Goal: Task Accomplishment & Management: Use online tool/utility

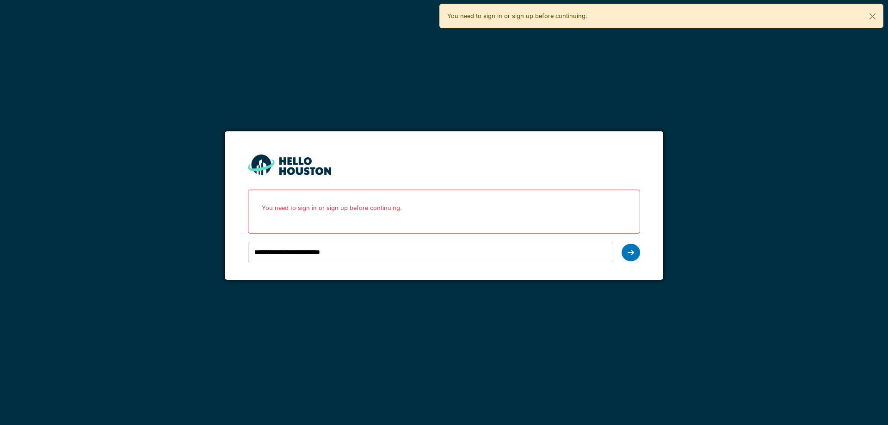
click at [248, 239] on div at bounding box center [248, 239] width 0 height 0
click at [636, 249] on div at bounding box center [630, 253] width 18 height 18
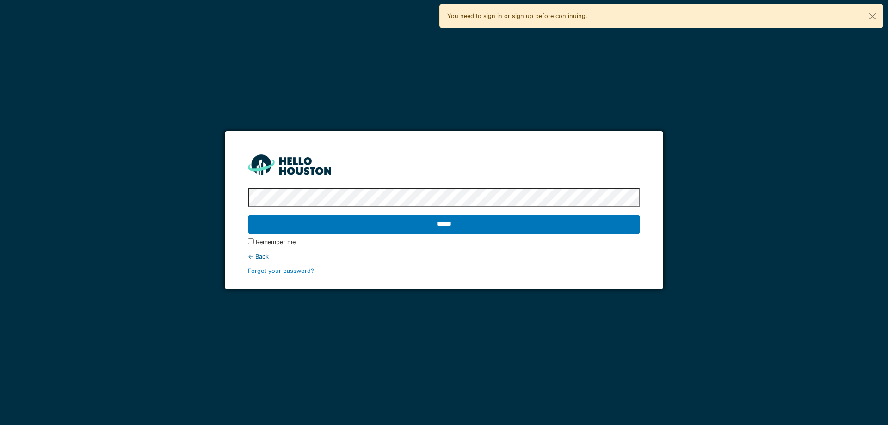
click at [271, 245] on label "Remember me" at bounding box center [276, 242] width 40 height 9
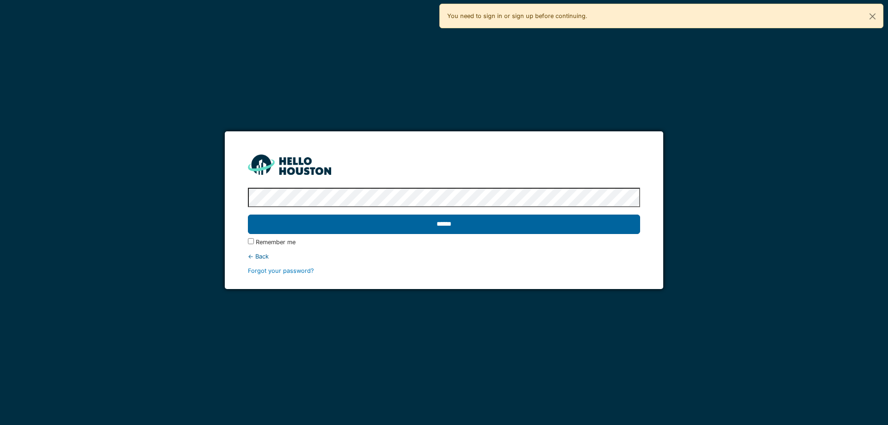
click at [487, 218] on input "******" at bounding box center [444, 223] width 392 height 19
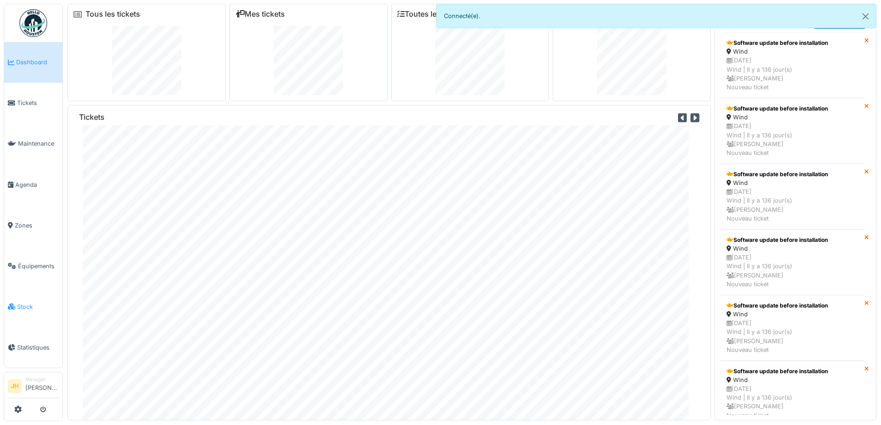
click at [24, 307] on link "Stock" at bounding box center [33, 306] width 58 height 41
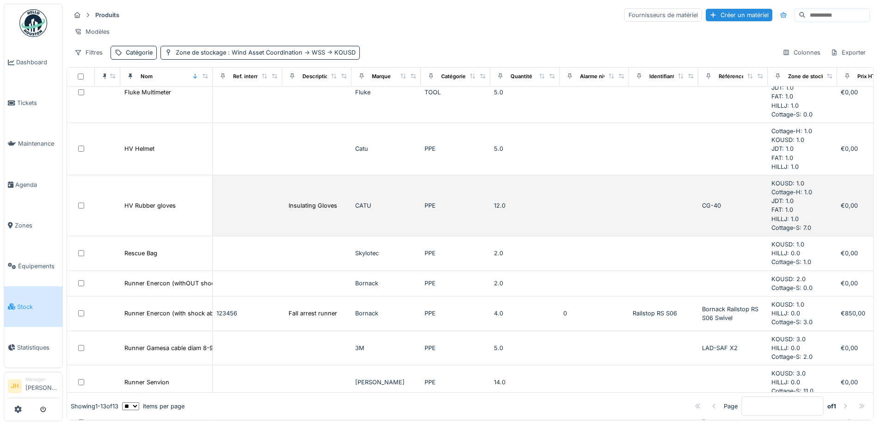
scroll to position [139, 0]
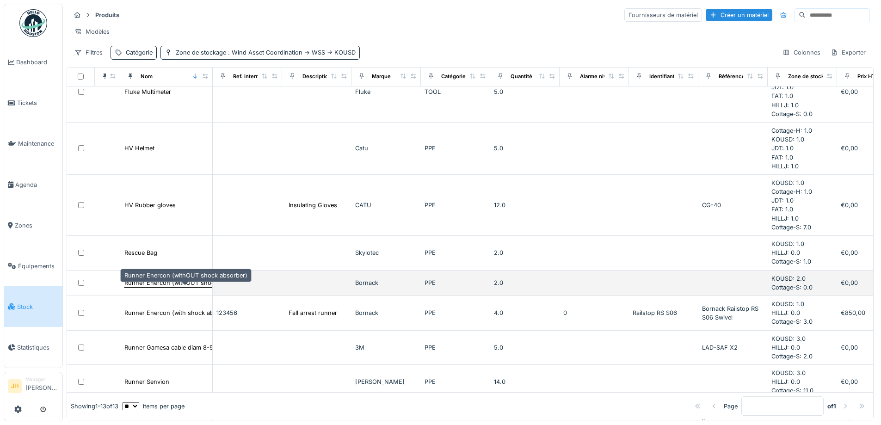
click at [177, 287] on div "Runner Enercon (withOUT shock absorber)" at bounding box center [185, 282] width 123 height 9
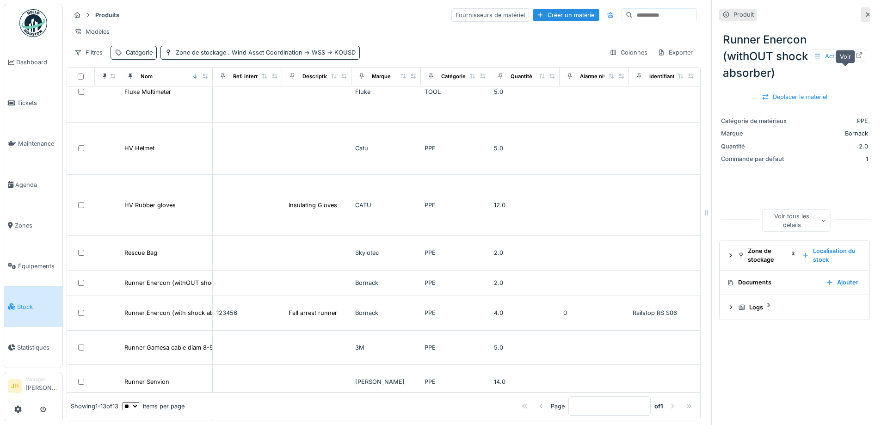
click at [856, 58] on icon at bounding box center [859, 55] width 6 height 6
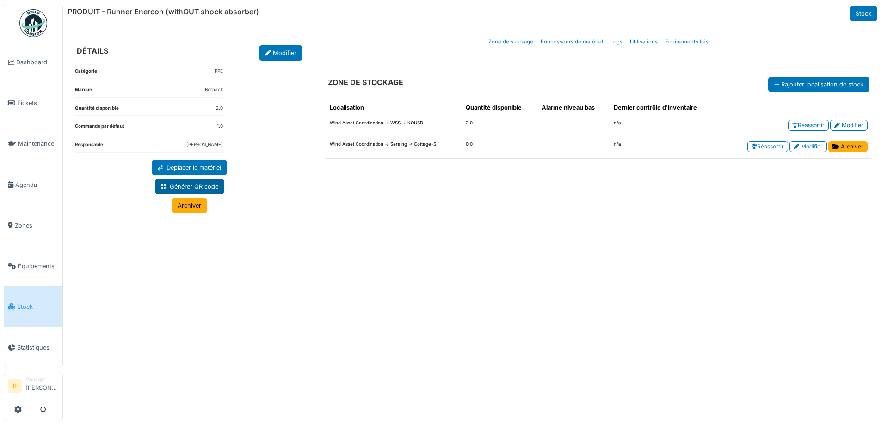
click at [190, 183] on link "Générer QR code" at bounding box center [189, 186] width 69 height 15
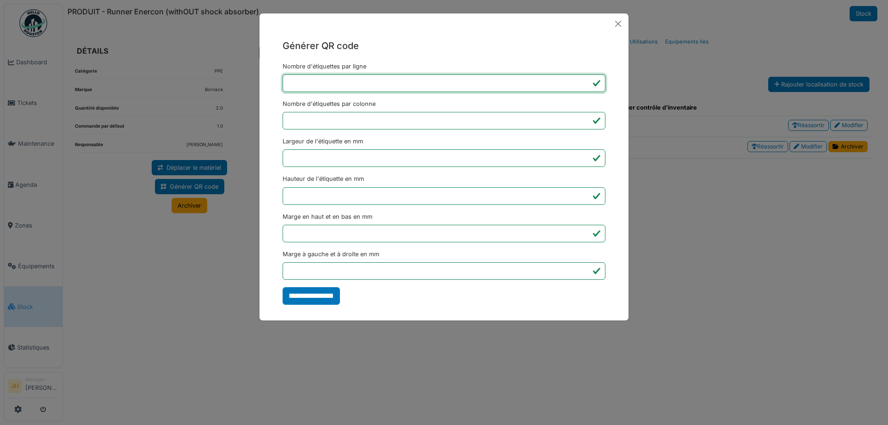
type input "*"
click at [586, 85] on input "*" at bounding box center [443, 83] width 323 height 18
click at [584, 124] on input "*" at bounding box center [443, 121] width 323 height 18
type input "*"
click at [584, 124] on input "*" at bounding box center [443, 121] width 323 height 18
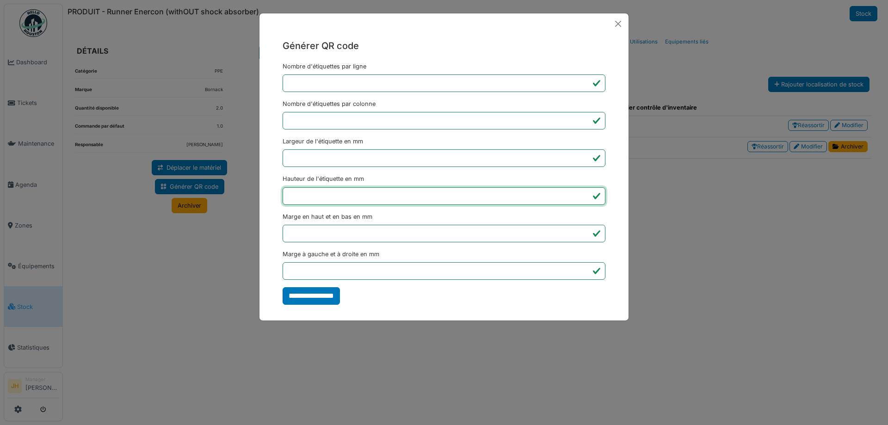
drag, startPoint x: 331, startPoint y: 198, endPoint x: 289, endPoint y: 194, distance: 41.8
click at [289, 194] on input "***" at bounding box center [443, 196] width 323 height 18
type input "**"
click at [308, 295] on input "**********" at bounding box center [310, 296] width 57 height 18
type input "*******"
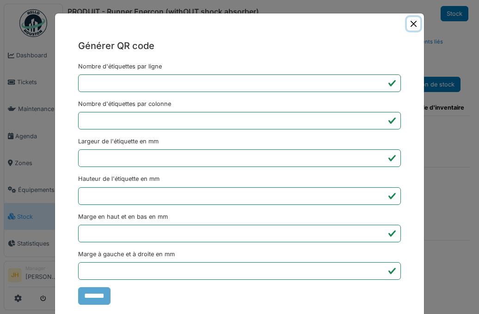
click at [410, 21] on button "Close" at bounding box center [413, 23] width 13 height 13
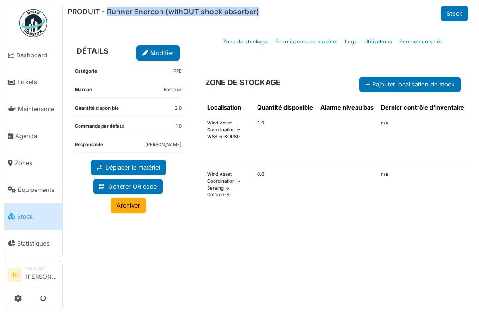
drag, startPoint x: 107, startPoint y: 12, endPoint x: 259, endPoint y: 15, distance: 152.1
click at [259, 15] on h6 "PRODUIT - Runner Enercon (withOUT shock absorber)" at bounding box center [162, 11] width 191 height 9
copy h6 "Runner Enercon (withOUT shock absorber)"
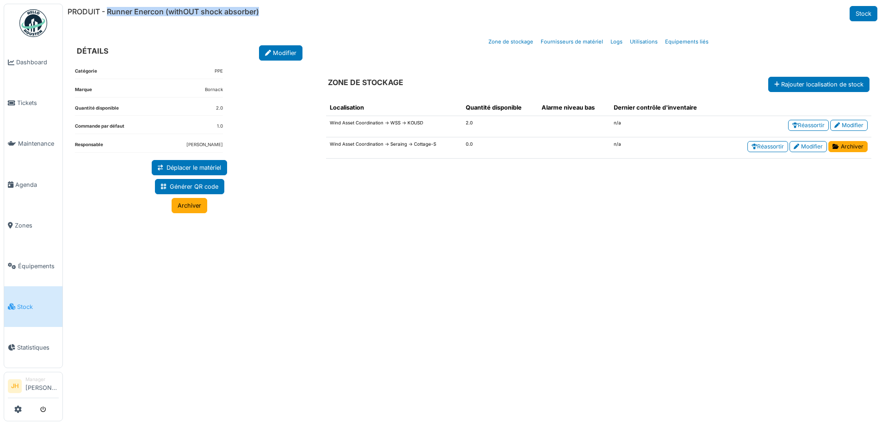
click at [34, 302] on span "Stock" at bounding box center [38, 306] width 42 height 9
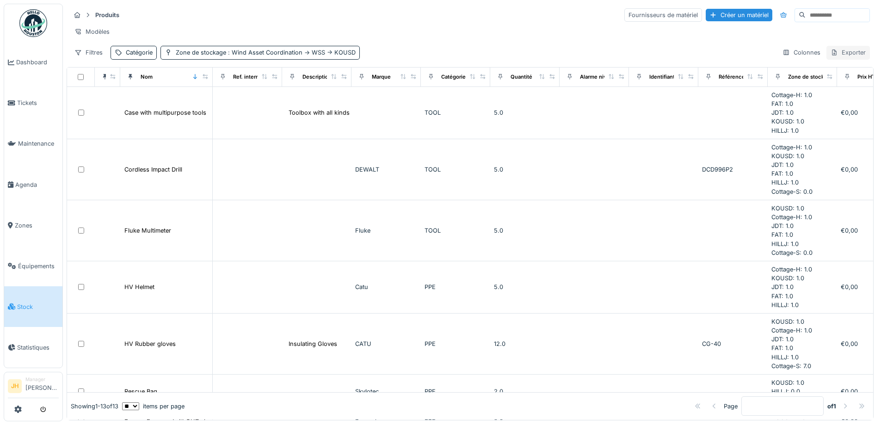
click at [841, 59] on div "Exporter" at bounding box center [847, 52] width 43 height 13
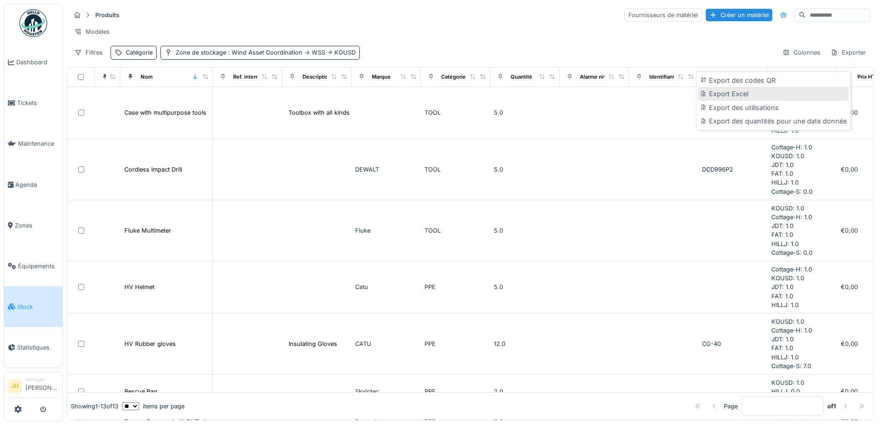
click at [743, 92] on div "Export Excel" at bounding box center [773, 94] width 150 height 14
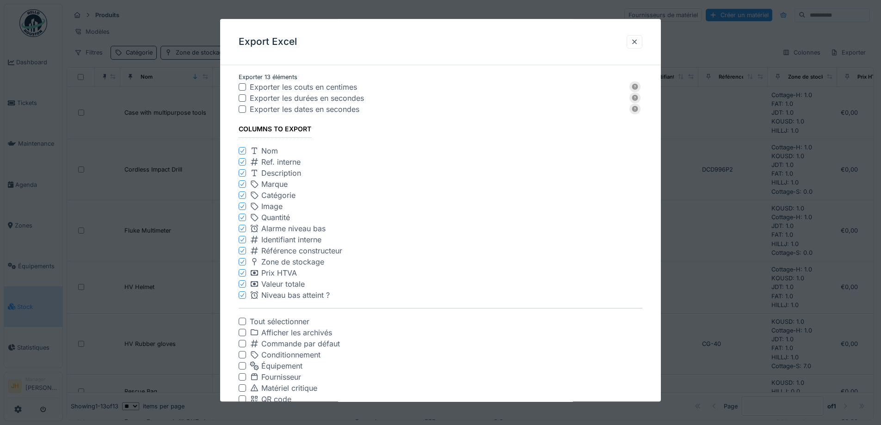
scroll to position [46, 0]
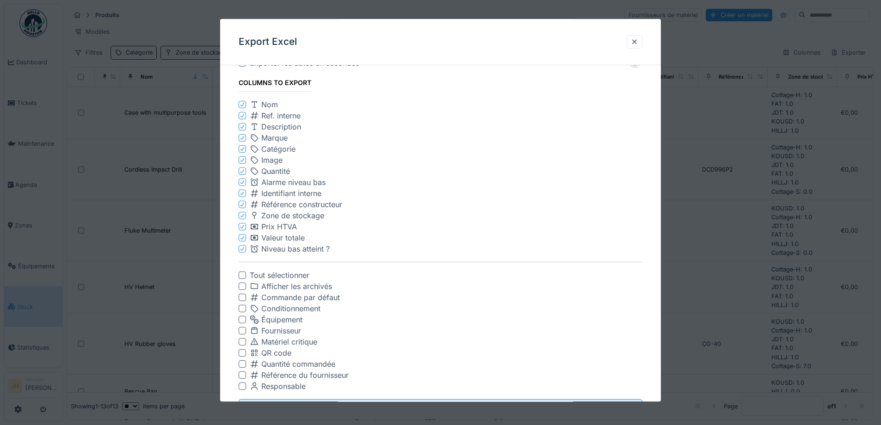
click at [242, 354] on div at bounding box center [242, 352] width 7 height 7
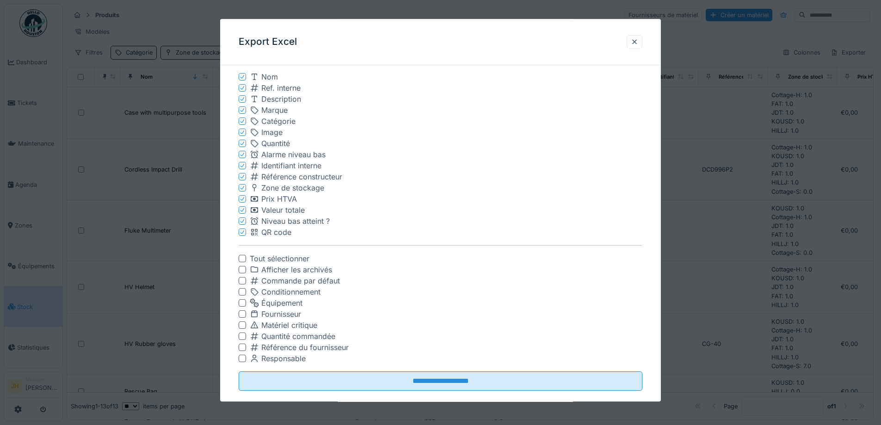
scroll to position [89, 0]
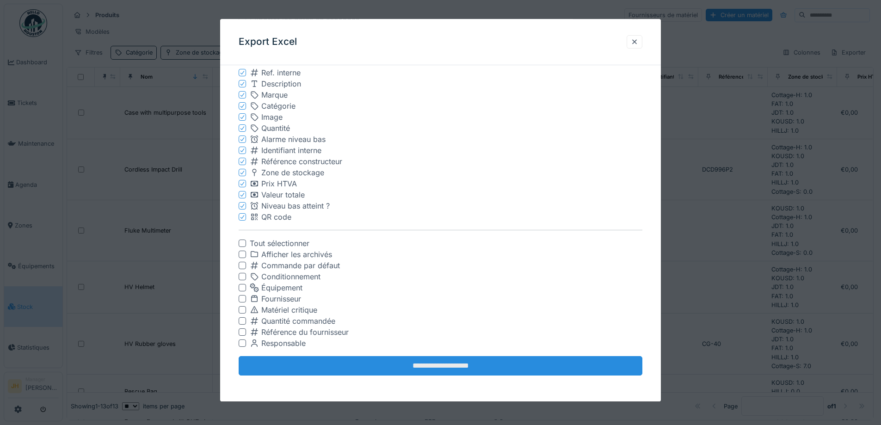
click at [308, 365] on input "**********" at bounding box center [441, 365] width 404 height 19
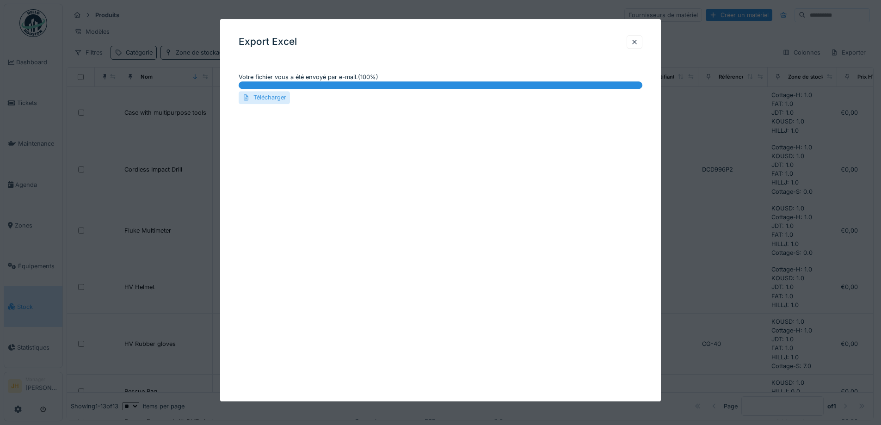
click at [268, 101] on div "Télécharger" at bounding box center [264, 98] width 51 height 12
click at [638, 41] on div at bounding box center [634, 41] width 7 height 9
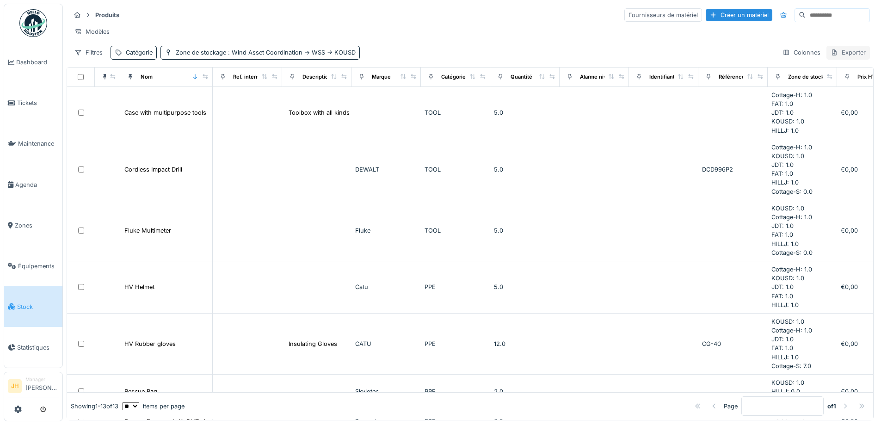
click at [843, 57] on div "Exporter" at bounding box center [847, 52] width 43 height 13
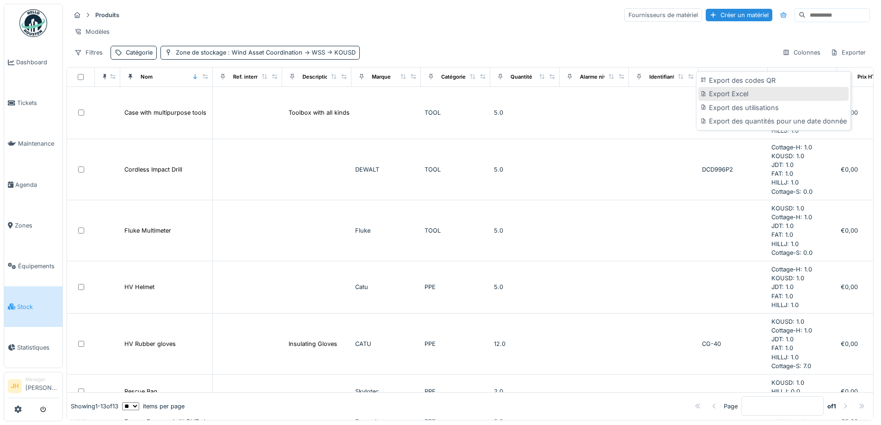
click at [743, 94] on div "Export Excel" at bounding box center [773, 94] width 150 height 14
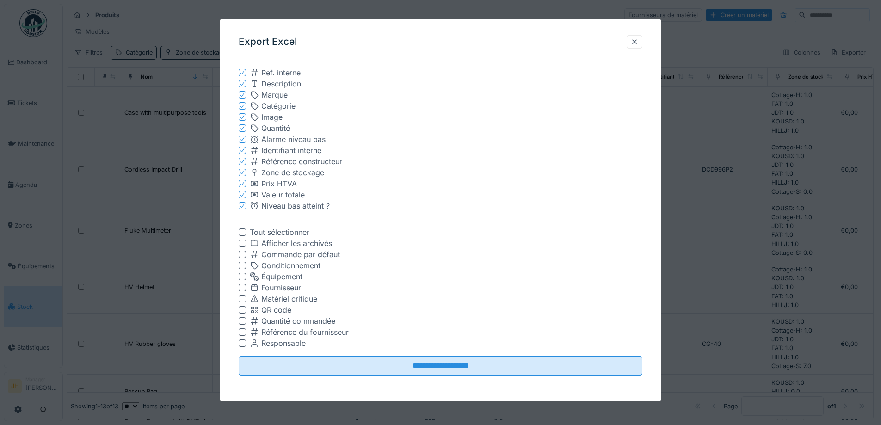
scroll to position [43, 0]
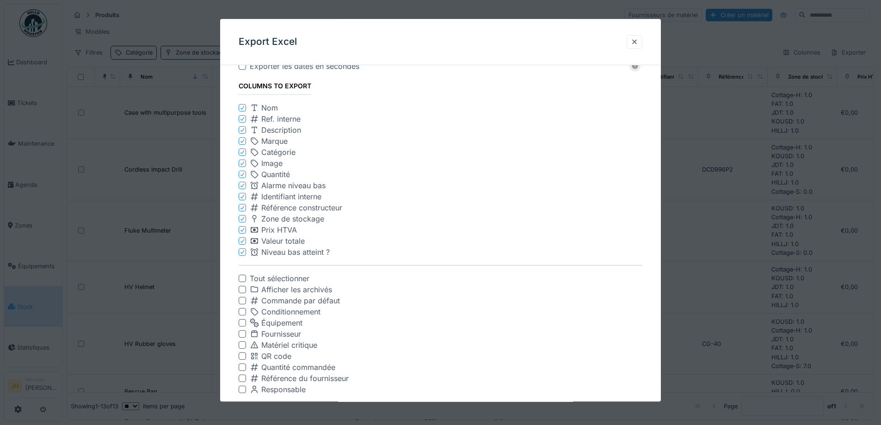
click at [241, 358] on div at bounding box center [242, 356] width 7 height 7
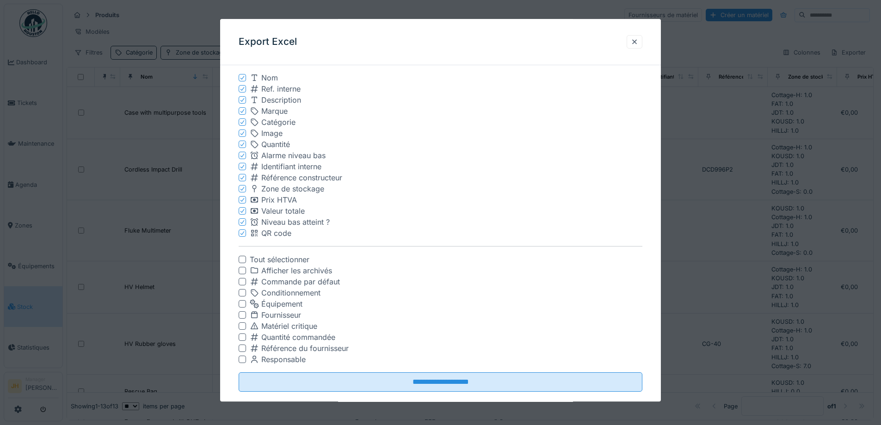
scroll to position [89, 0]
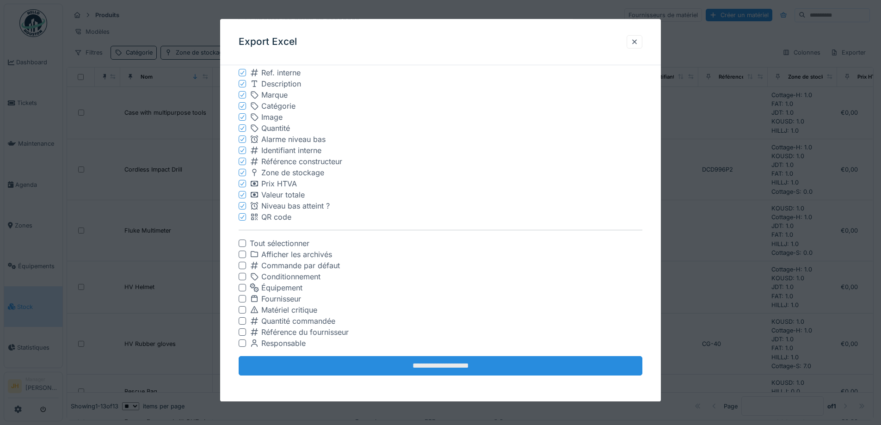
click at [429, 362] on input "**********" at bounding box center [441, 365] width 404 height 19
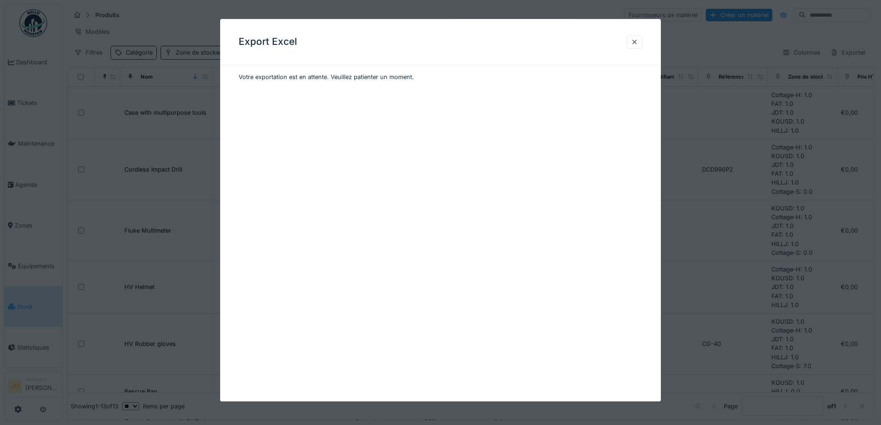
scroll to position [0, 0]
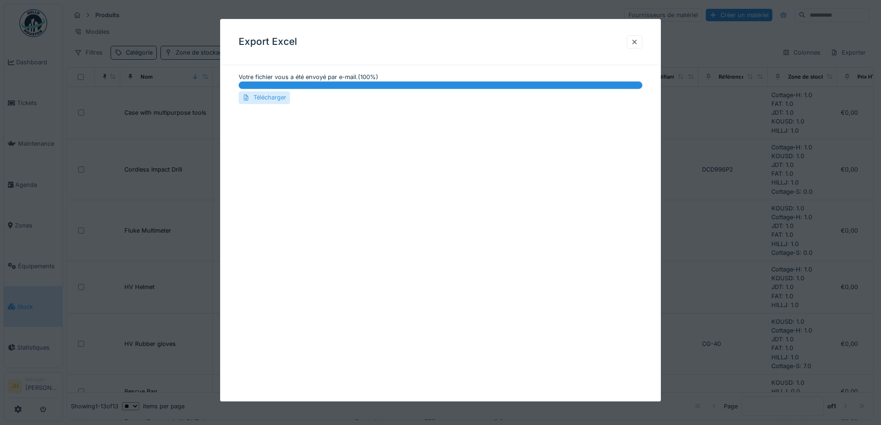
click at [283, 98] on div "Télécharger" at bounding box center [264, 98] width 51 height 12
click at [638, 43] on div at bounding box center [634, 41] width 7 height 9
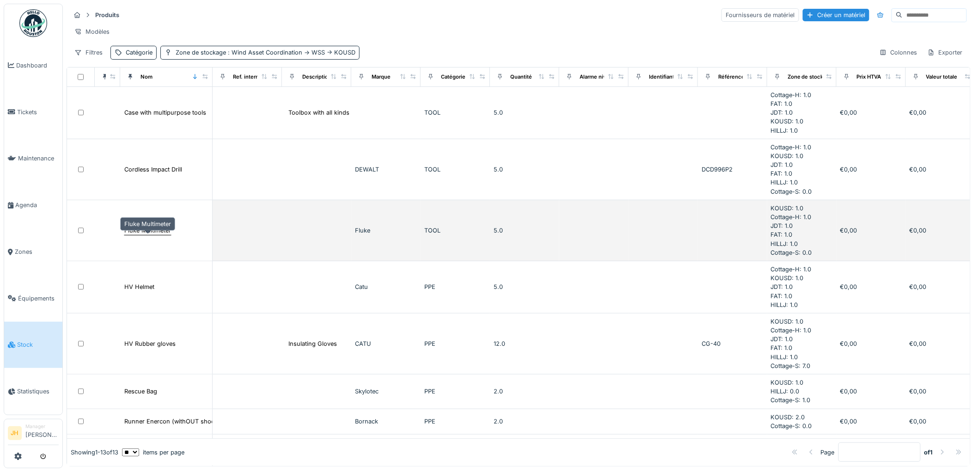
click at [165, 235] on div "Fluke Multimeter" at bounding box center [147, 230] width 47 height 9
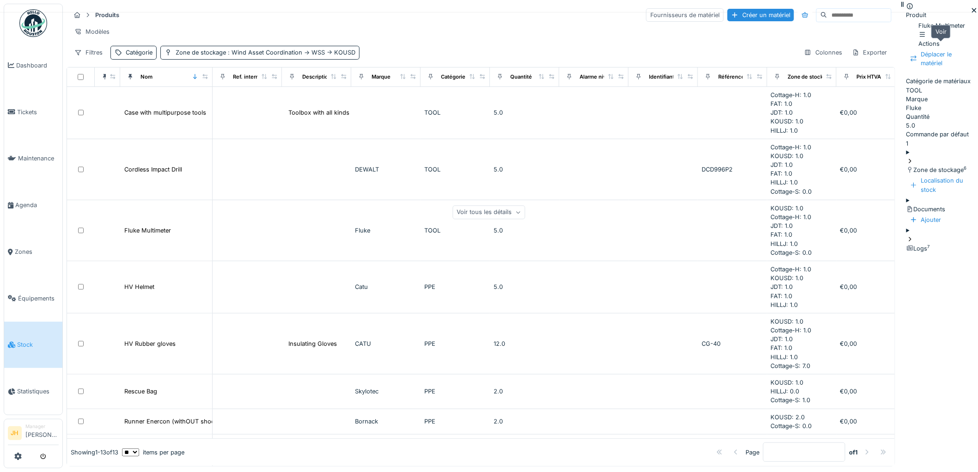
click at [880, 37] on icon at bounding box center [945, 34] width 7 height 6
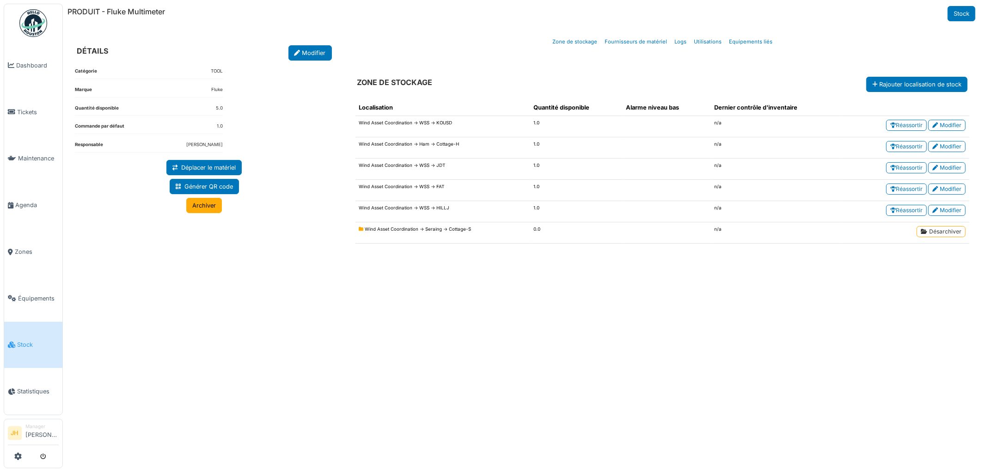
click at [204, 363] on div "Catégorie TOOL Marque Fluke Quantité disponible 5.0 Commande par défaut 1.0 Res…" at bounding box center [204, 258] width 274 height 395
click at [16, 454] on icon at bounding box center [17, 456] width 7 height 7
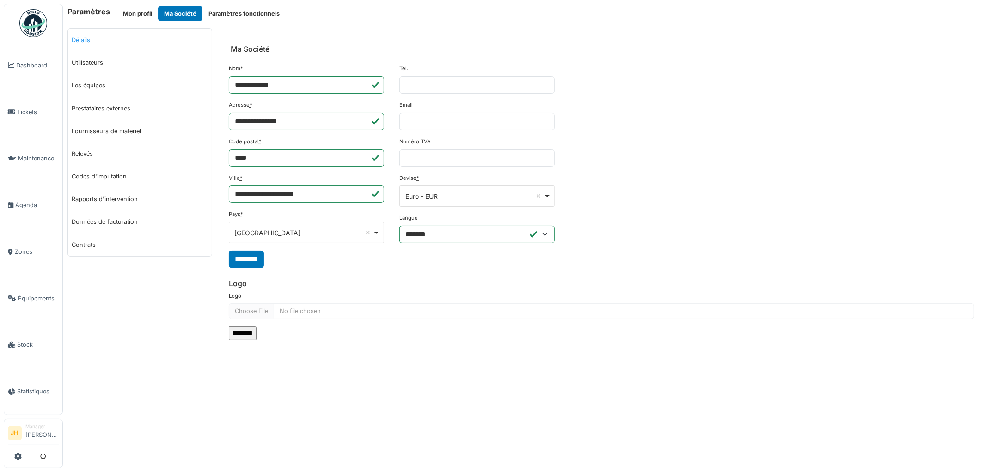
click at [87, 34] on link "Détails" at bounding box center [140, 40] width 144 height 23
click at [82, 39] on link "Détails" at bounding box center [140, 40] width 144 height 23
click at [42, 61] on span "Dashboard" at bounding box center [37, 65] width 43 height 9
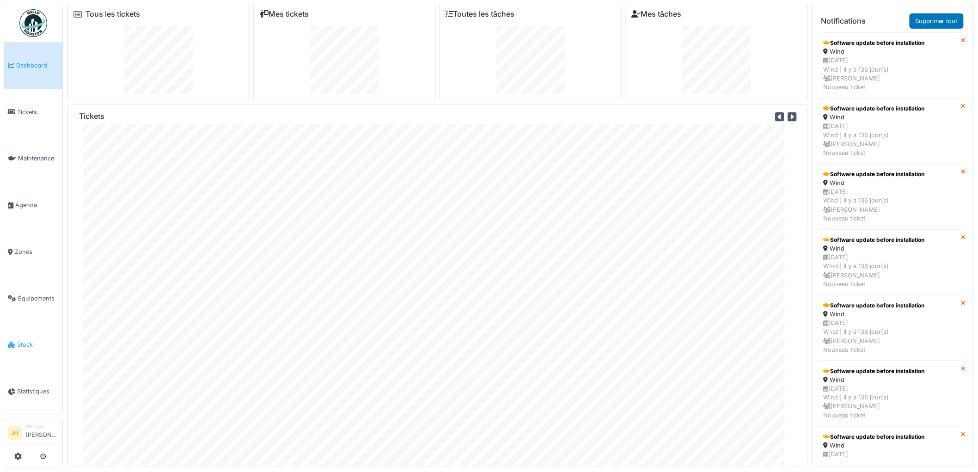
click at [30, 331] on link "Stock" at bounding box center [33, 345] width 58 height 47
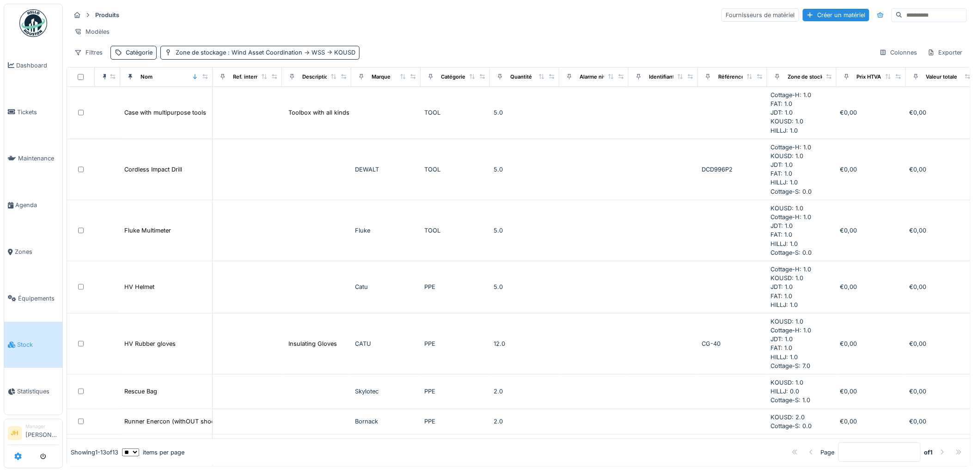
click at [20, 457] on icon at bounding box center [17, 456] width 7 height 7
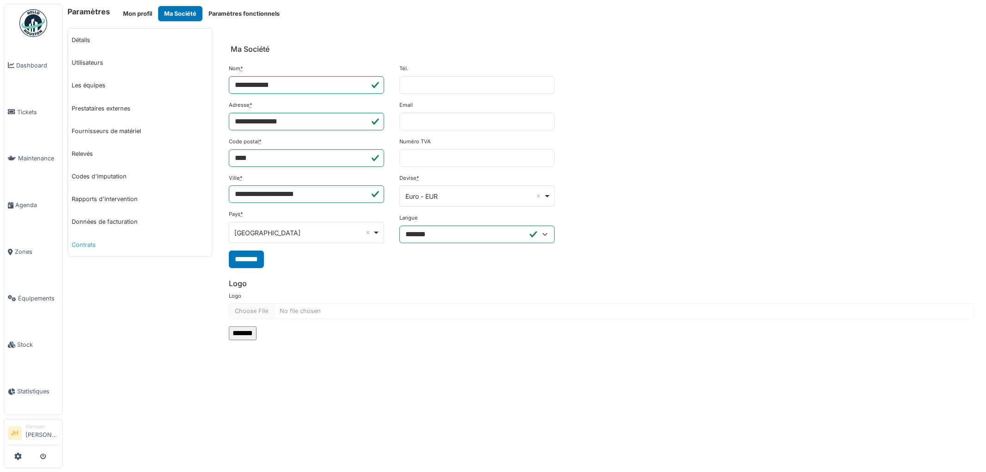
click at [91, 241] on link "Contrats" at bounding box center [140, 244] width 144 height 23
click at [90, 223] on link "Données de facturation" at bounding box center [140, 221] width 144 height 23
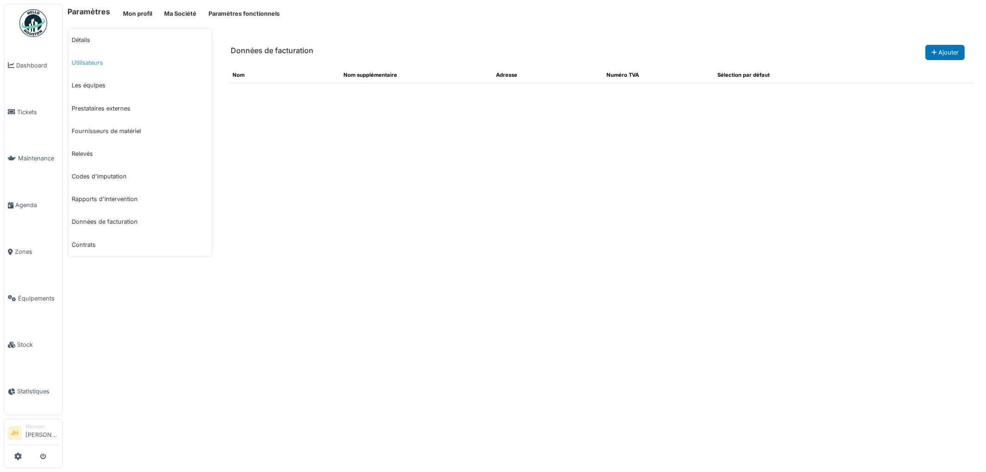
click at [82, 66] on link "Utilisateurs" at bounding box center [140, 62] width 144 height 23
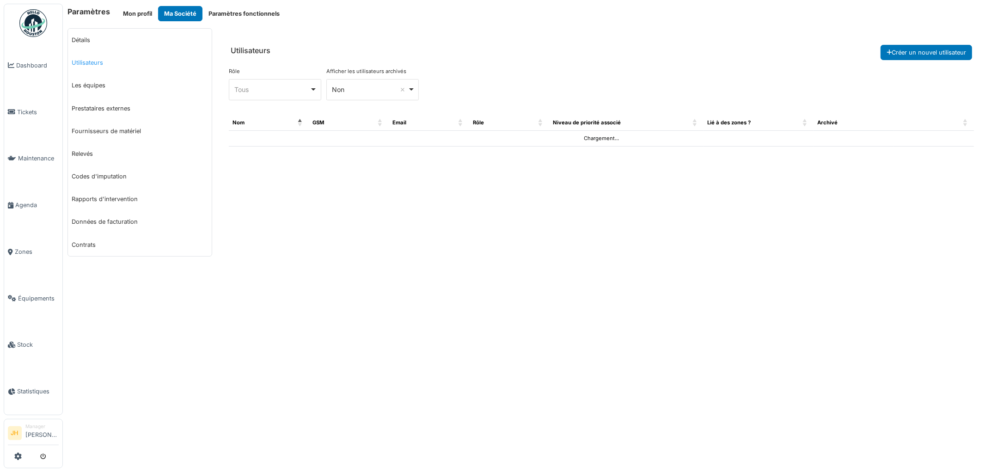
select select "***"
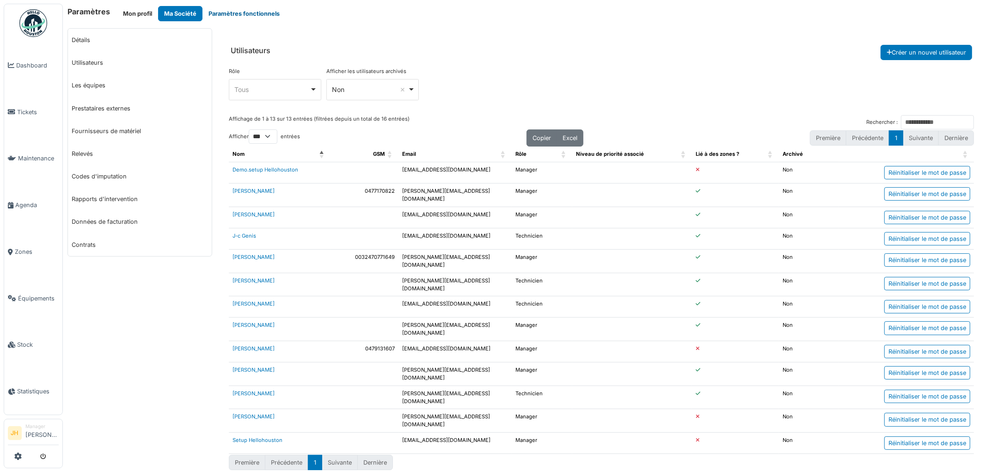
click at [222, 11] on button "Paramètres fonctionnels" at bounding box center [243, 13] width 83 height 15
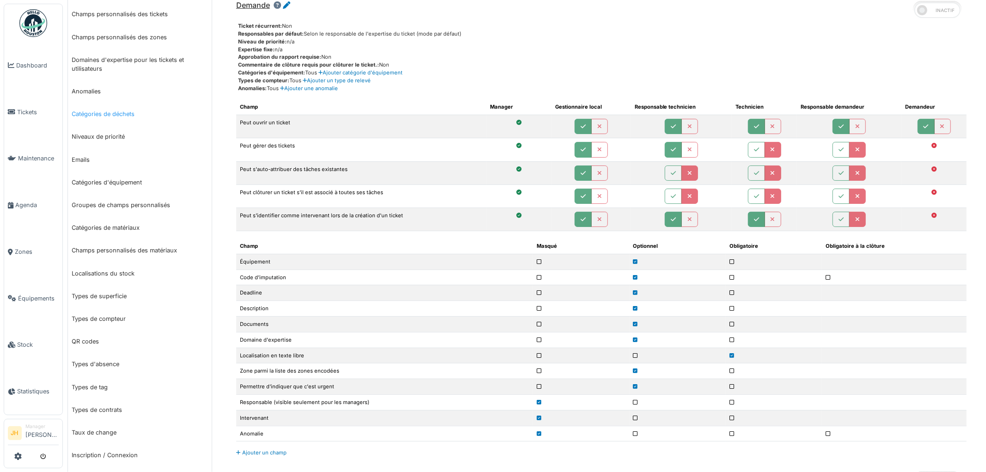
scroll to position [103, 0]
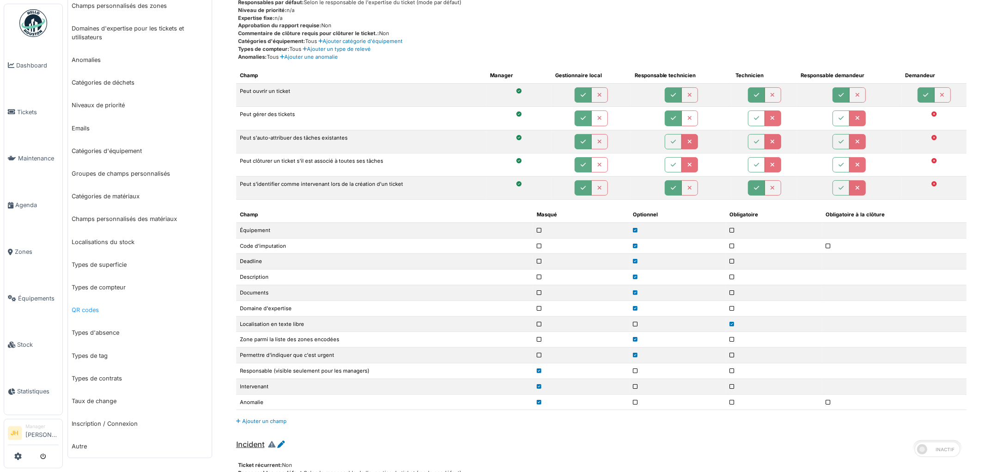
click at [88, 306] on link "QR codes" at bounding box center [140, 310] width 144 height 23
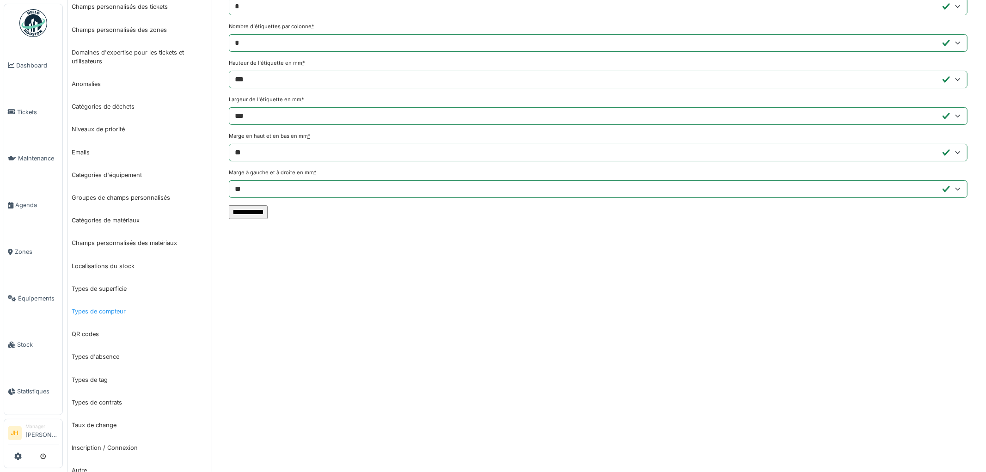
scroll to position [102, 0]
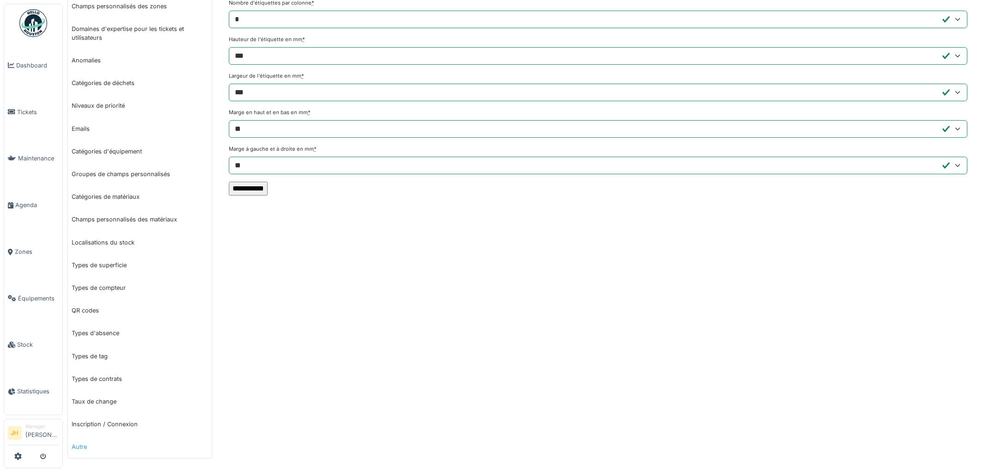
click at [76, 446] on link "Autre" at bounding box center [140, 446] width 144 height 23
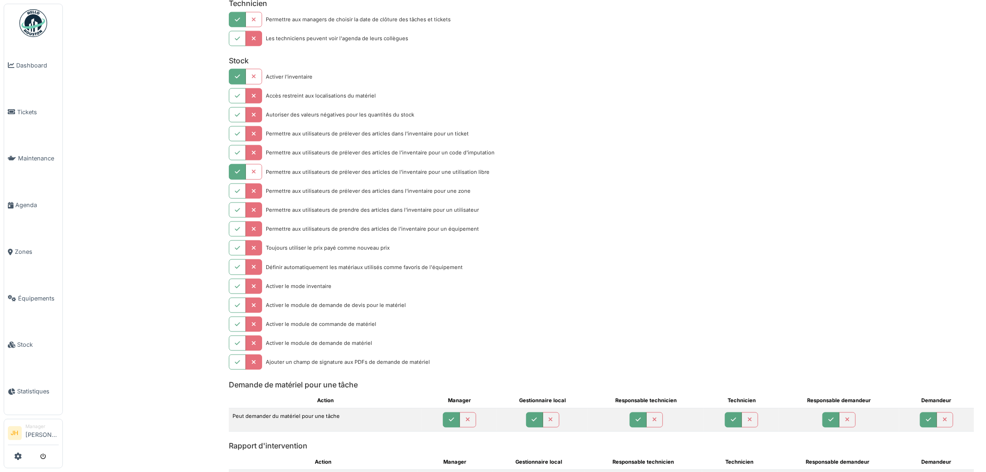
scroll to position [1027, 0]
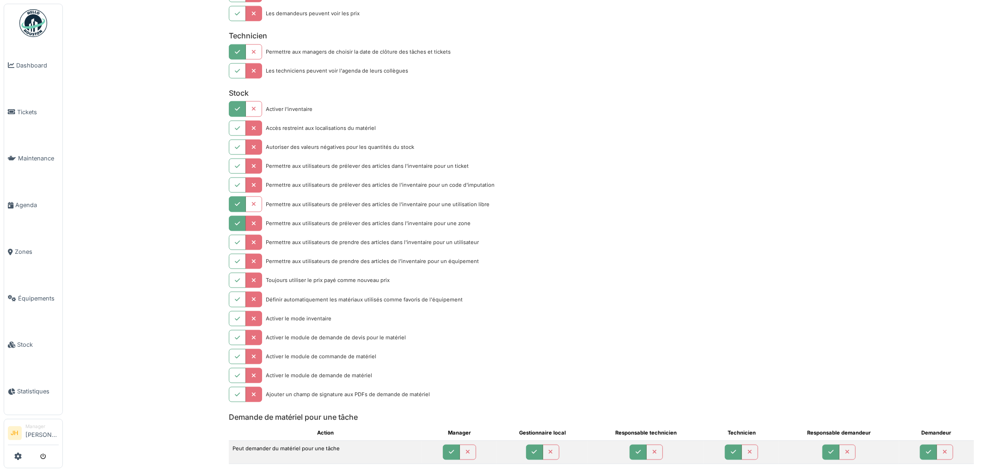
click at [233, 230] on button "button" at bounding box center [237, 223] width 17 height 15
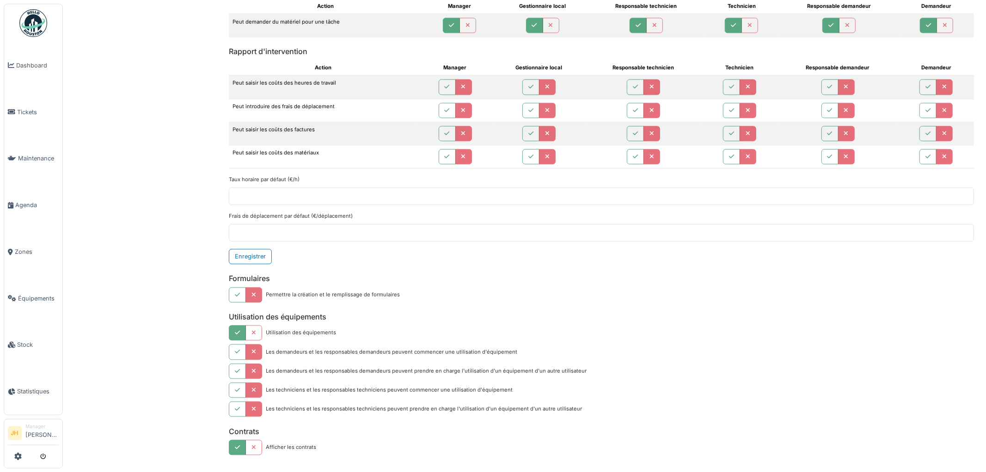
scroll to position [1467, 0]
